Goal: Task Accomplishment & Management: Manage account settings

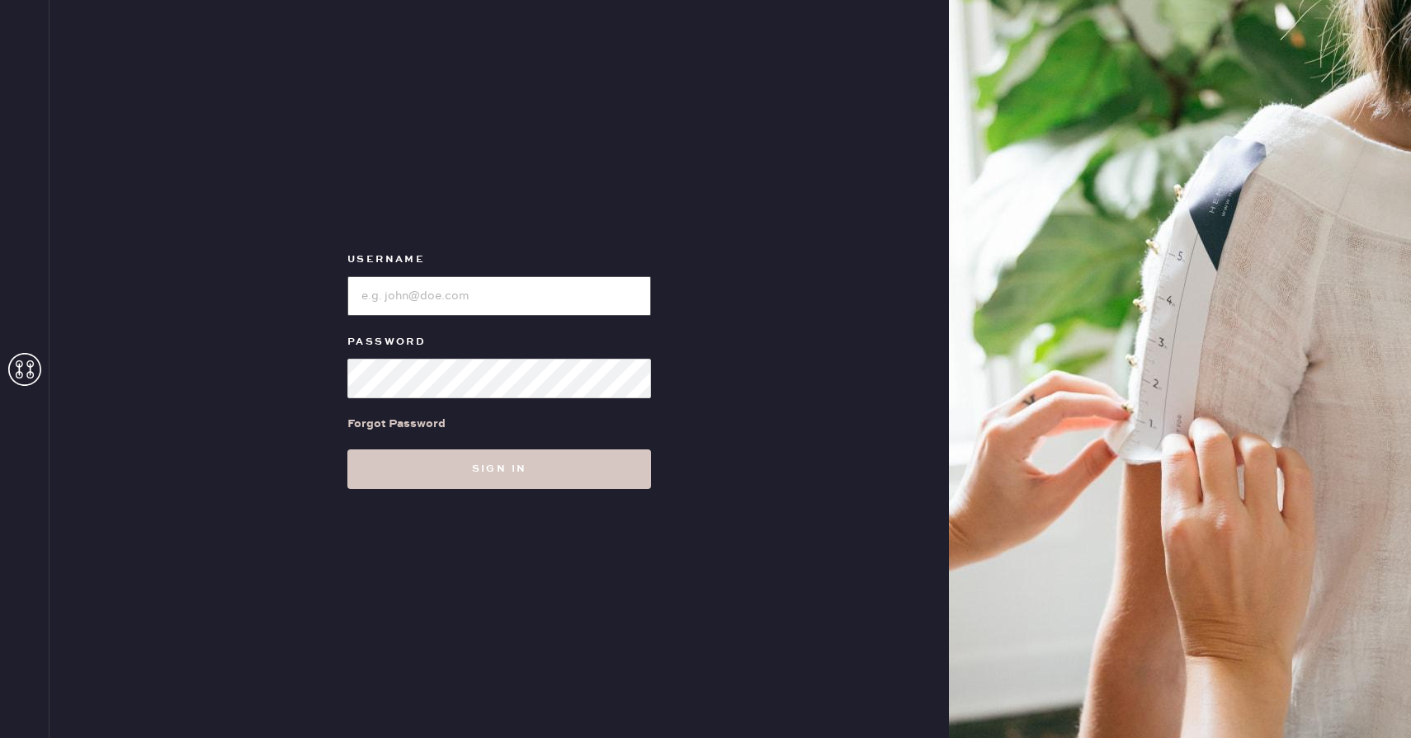
click at [390, 310] on input "loginName" at bounding box center [499, 296] width 304 height 40
click at [393, 298] on input "loginName" at bounding box center [499, 296] width 304 height 40
click at [436, 299] on input "loginName" at bounding box center [499, 296] width 304 height 40
click at [36, 375] on icon at bounding box center [24, 369] width 33 height 33
click at [397, 290] on input "loginName" at bounding box center [499, 296] width 304 height 40
